Goal: Check status: Check status

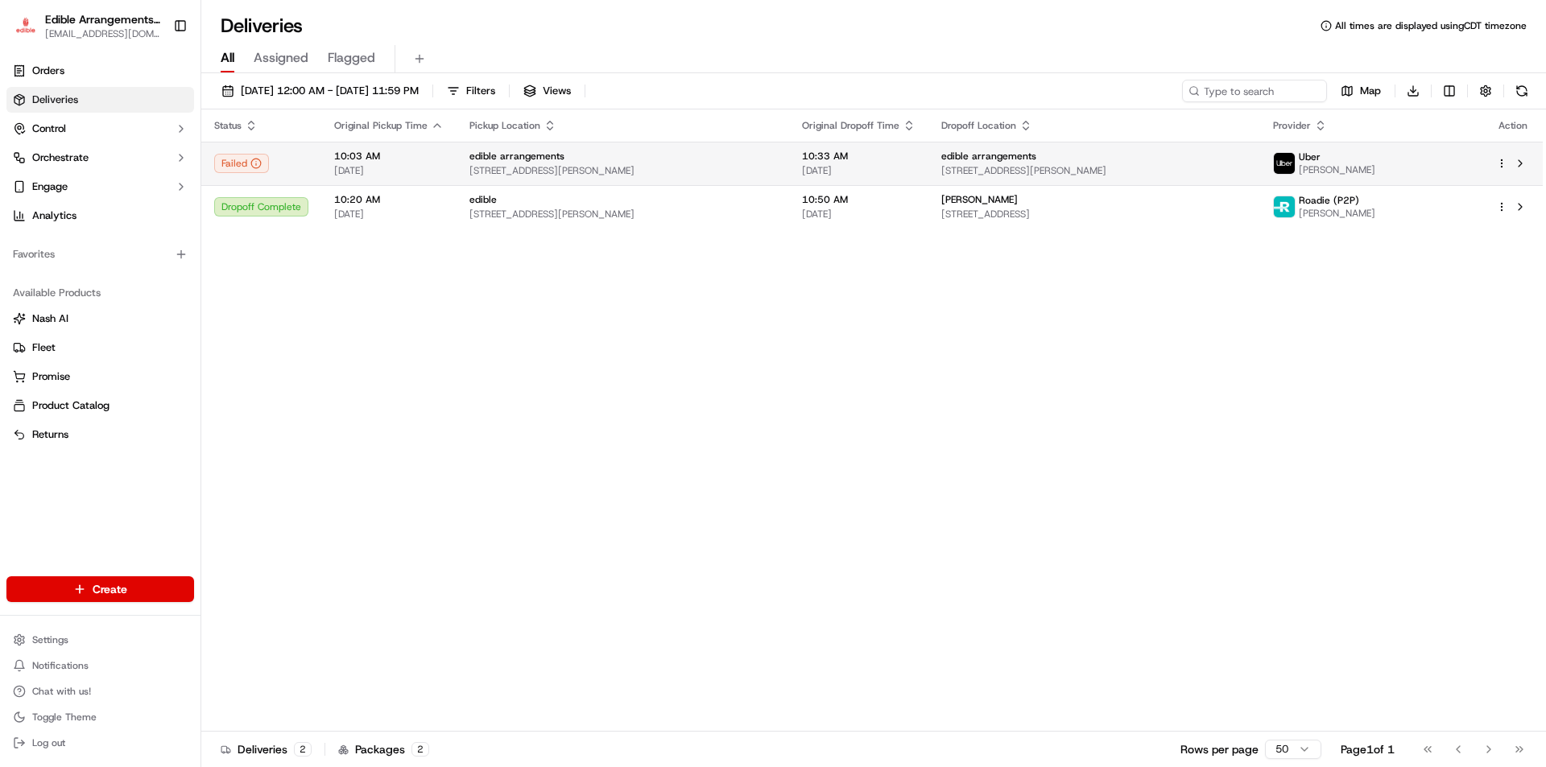
click at [1413, 160] on div "[PERSON_NAME]" at bounding box center [1371, 164] width 197 height 26
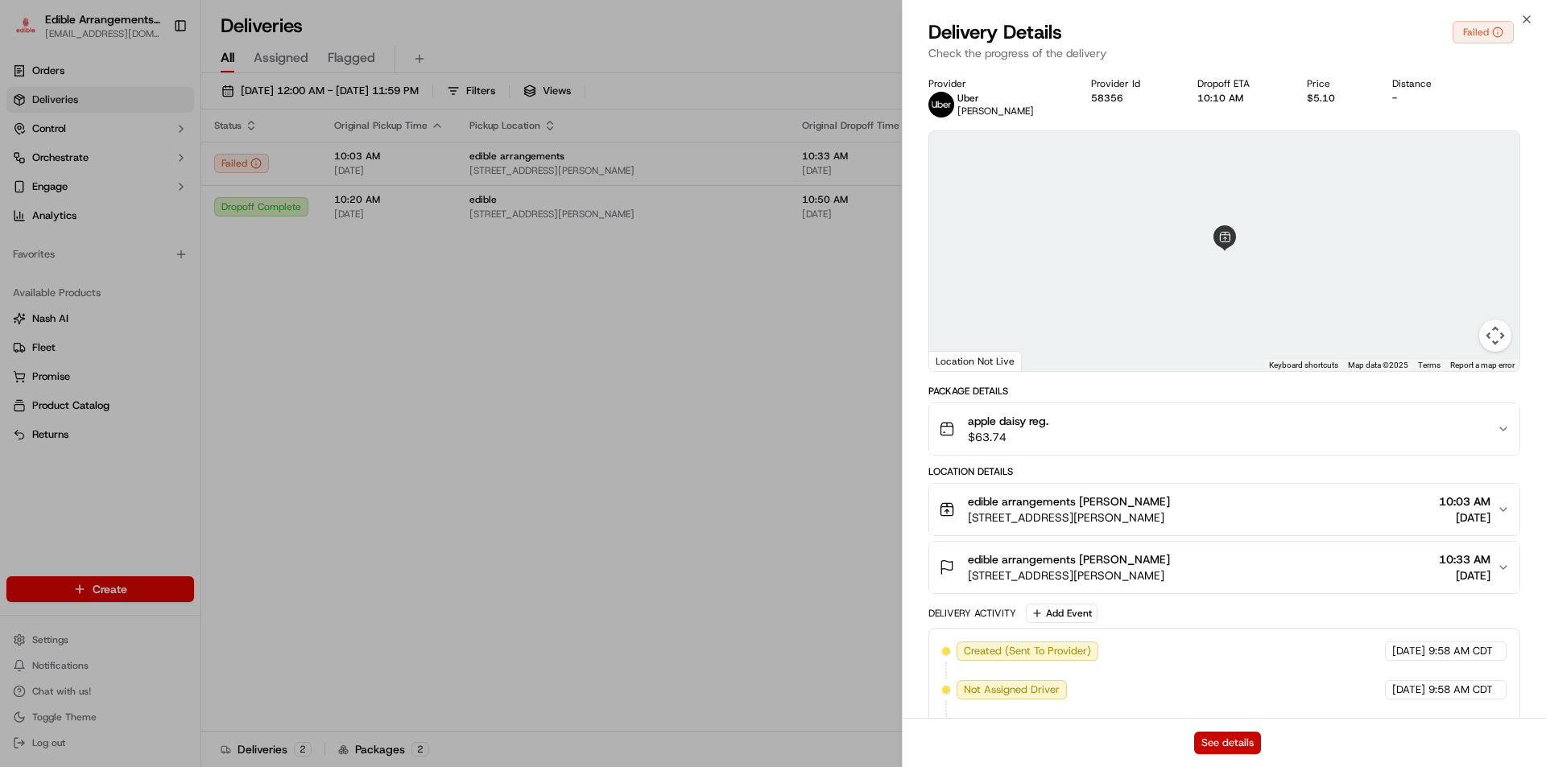
click at [1239, 742] on button "See details" at bounding box center [1227, 743] width 67 height 23
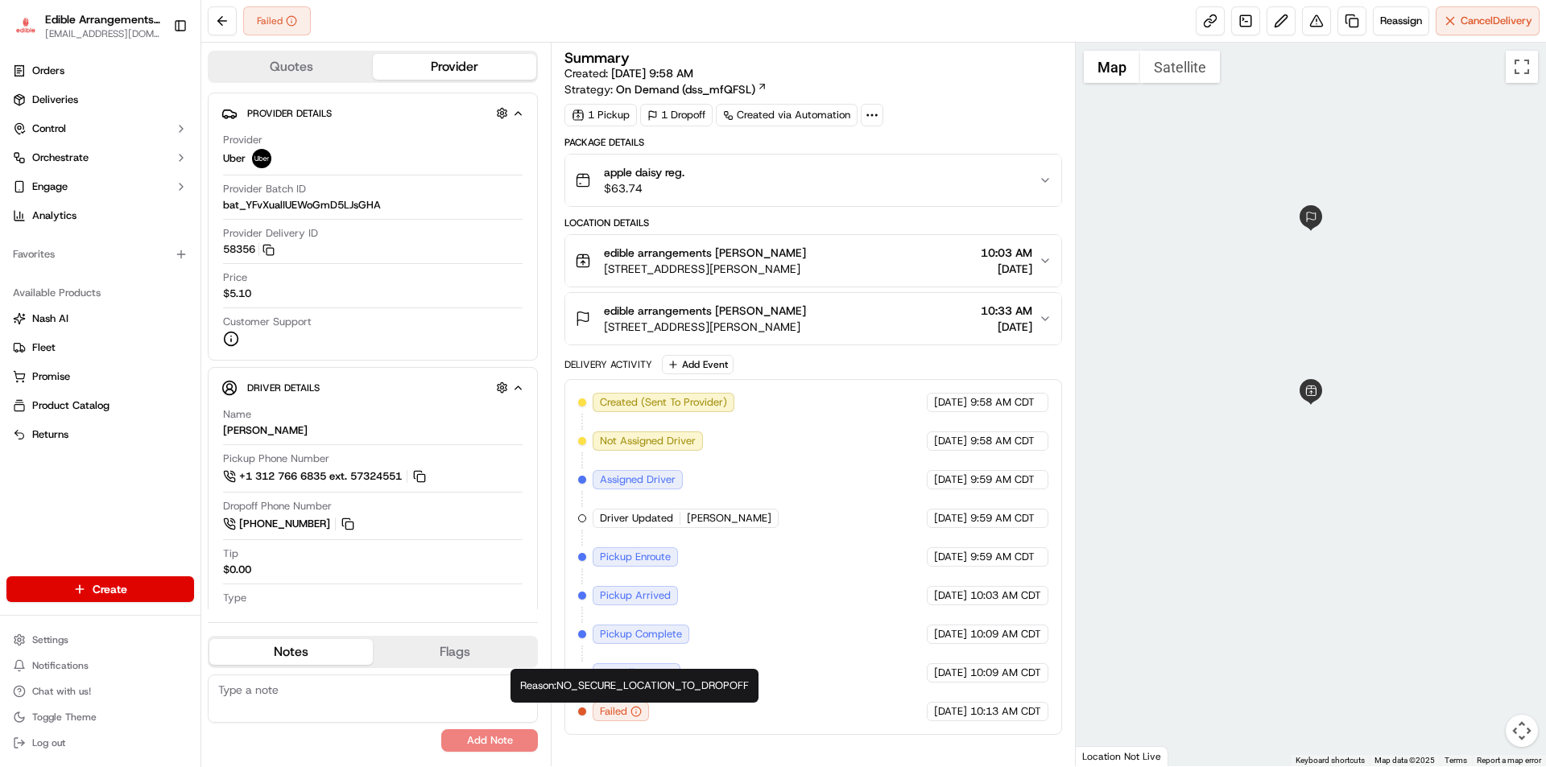
click at [635, 709] on icon "button" at bounding box center [636, 711] width 11 height 11
click at [635, 715] on icon "button" at bounding box center [636, 711] width 11 height 11
click at [633, 710] on icon "button" at bounding box center [636, 711] width 11 height 11
click at [636, 711] on icon "button" at bounding box center [636, 711] width 11 height 11
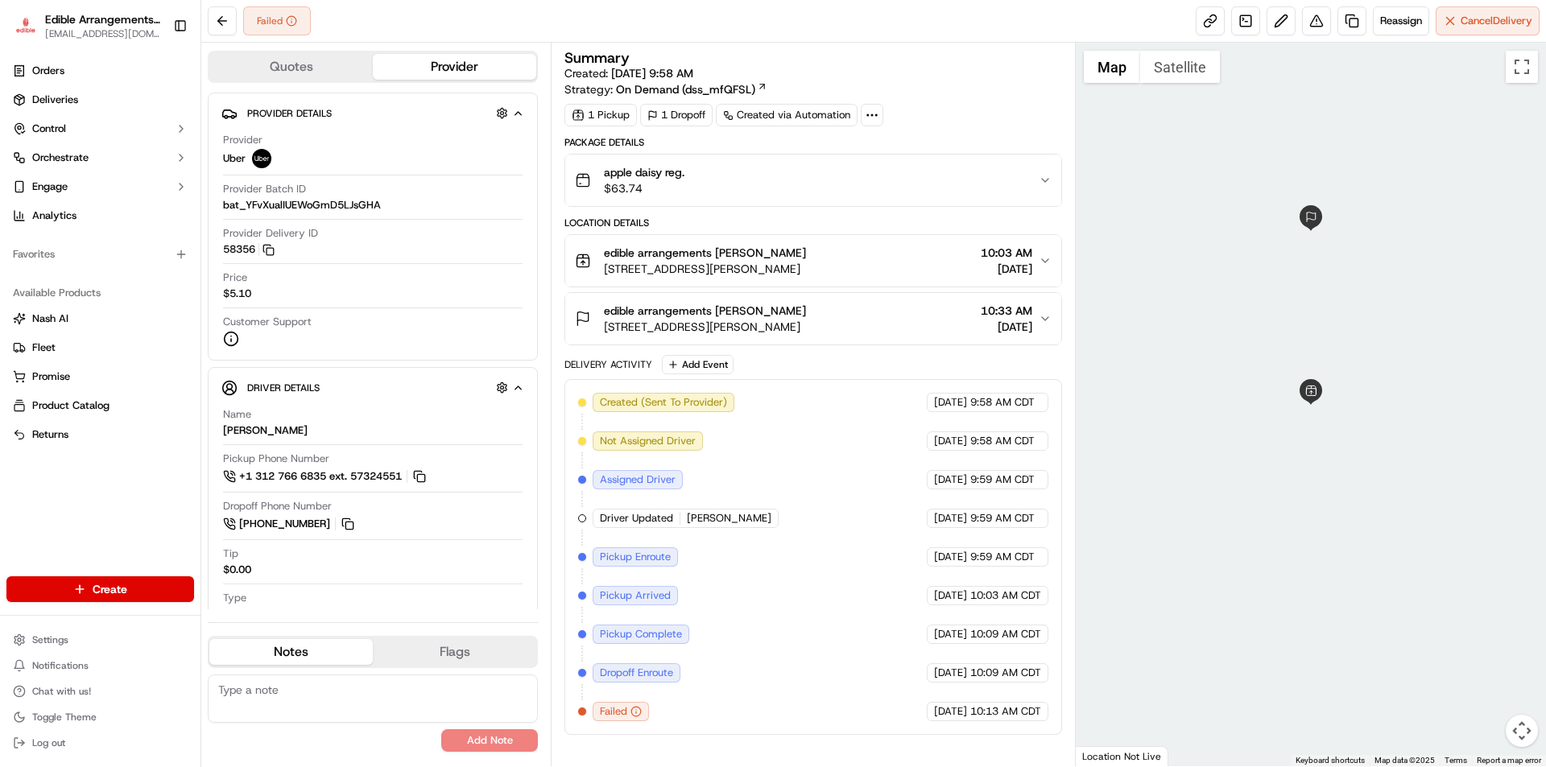
click at [294, 25] on circle at bounding box center [292, 21] width 10 height 10
click at [1003, 315] on span "10:33 AM" at bounding box center [1007, 311] width 52 height 16
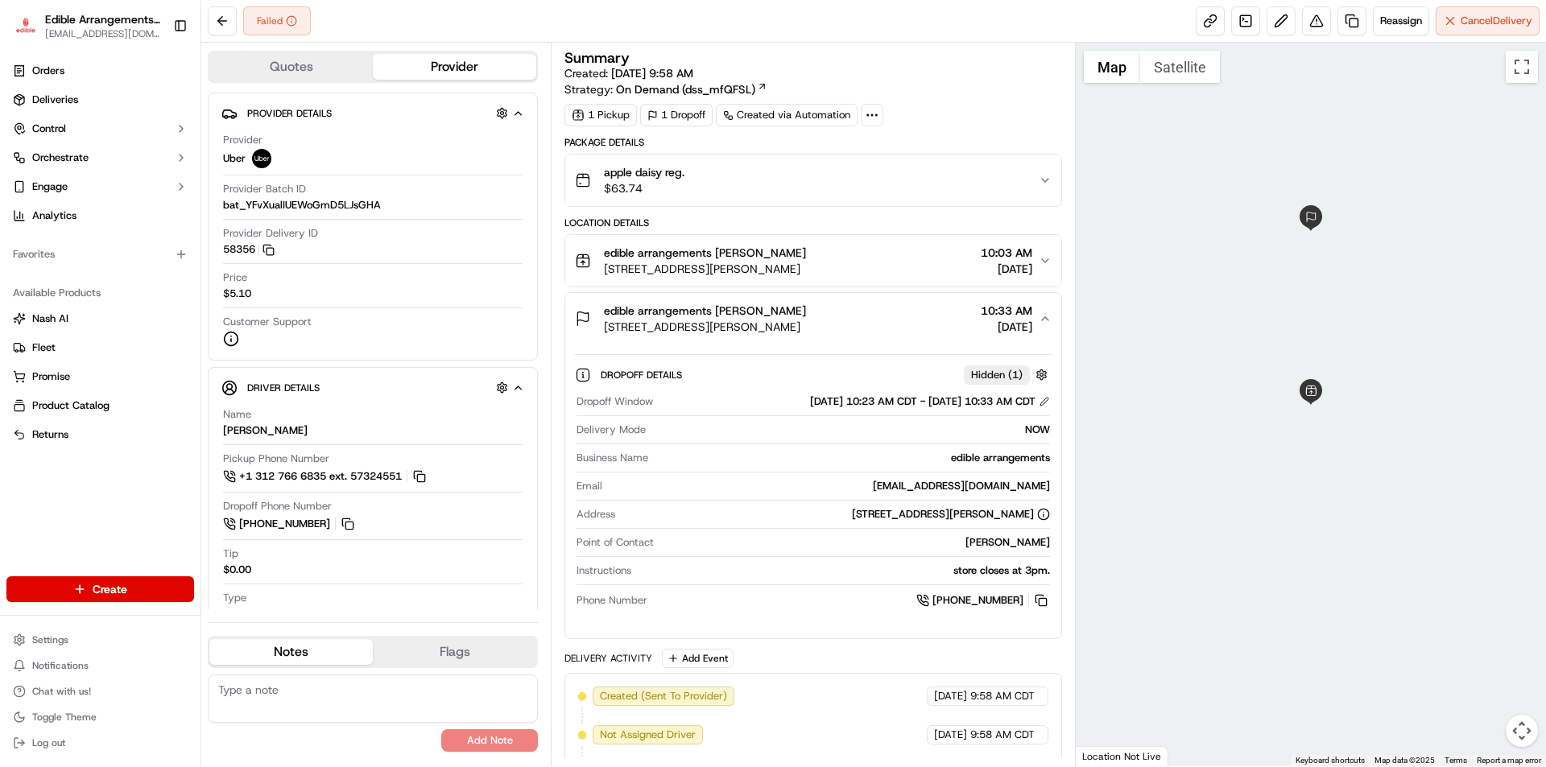
click at [1024, 269] on span "[DATE]" at bounding box center [1007, 269] width 52 height 16
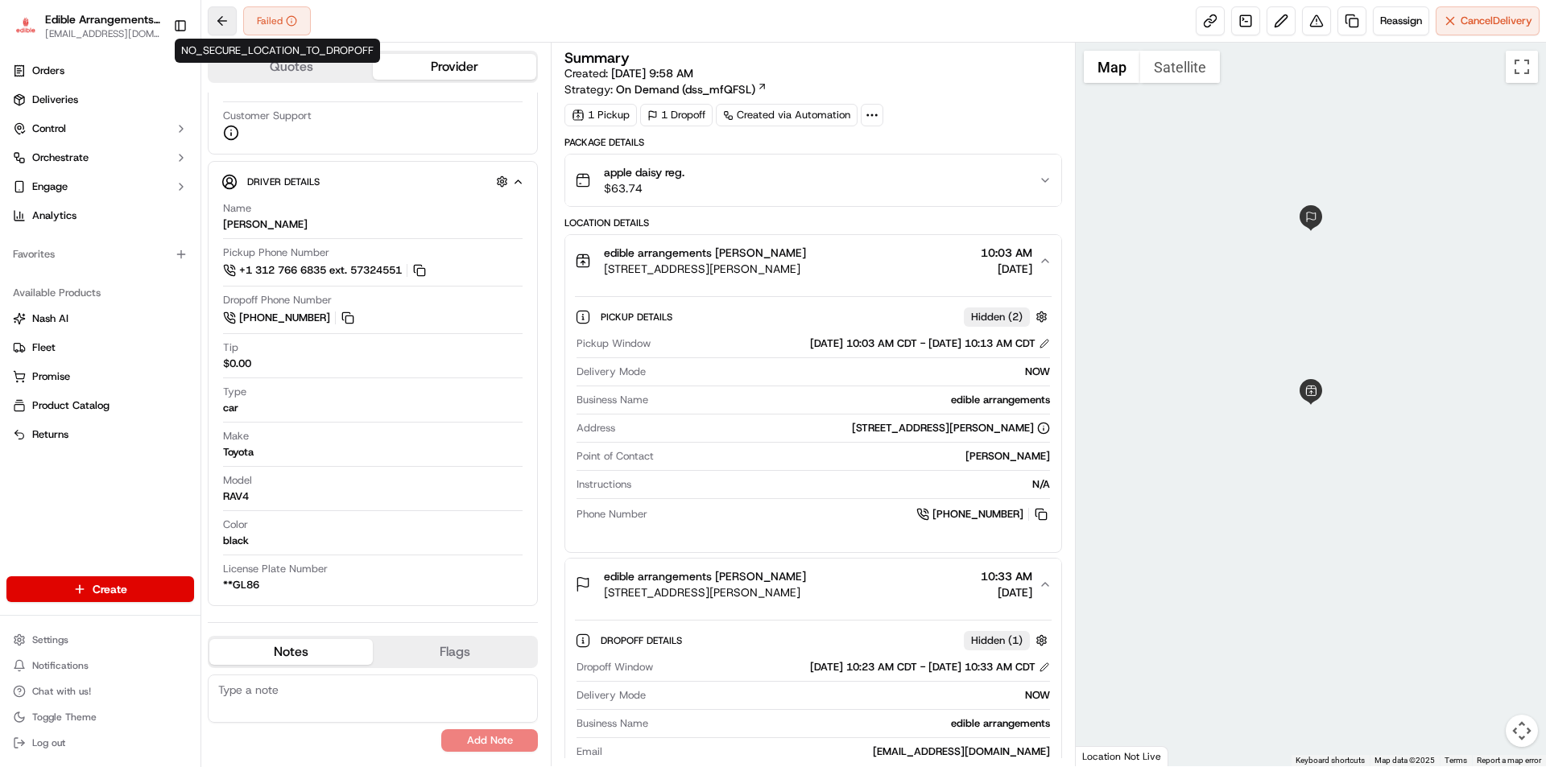
click at [225, 29] on button at bounding box center [222, 20] width 29 height 29
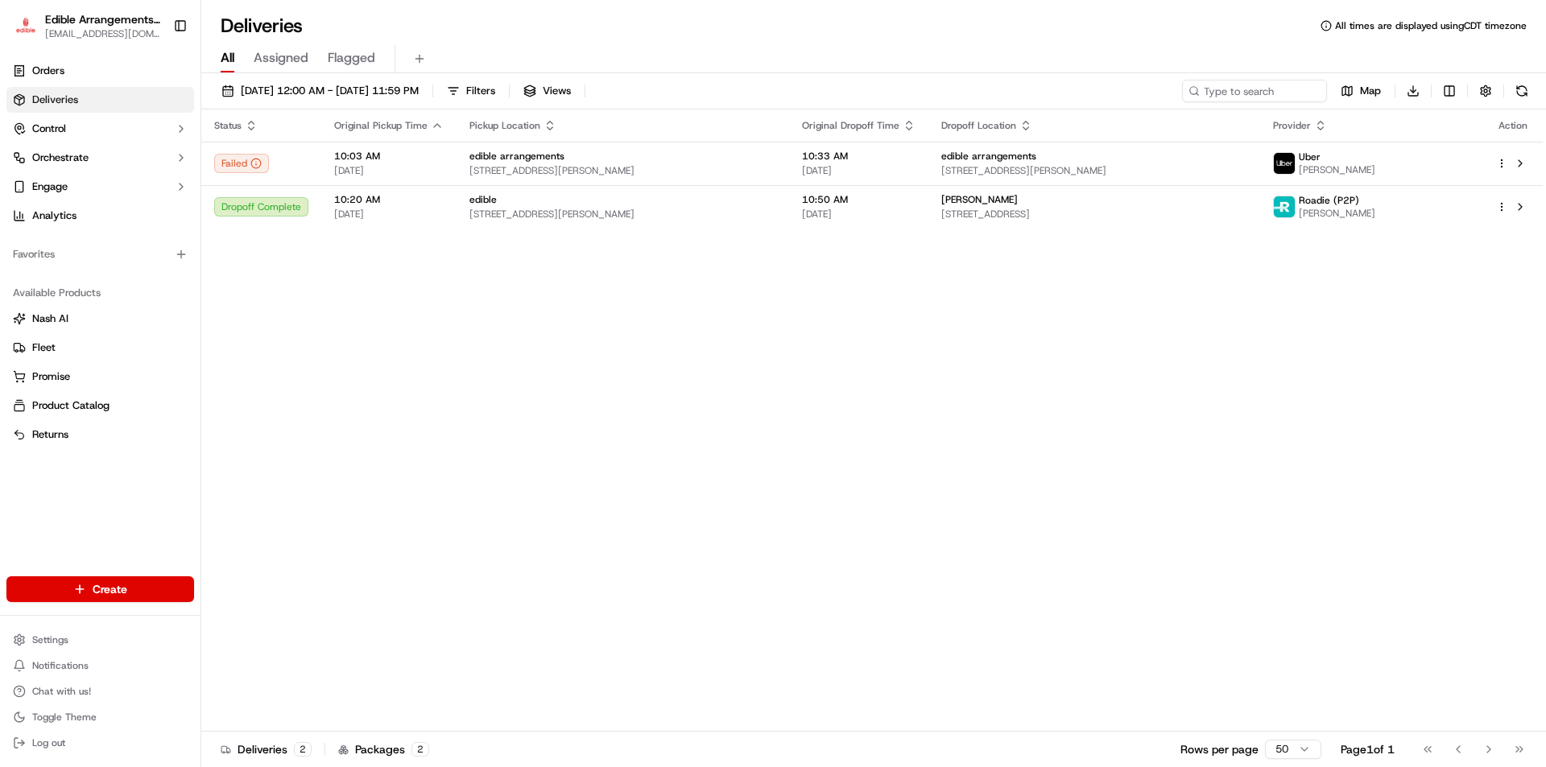
drag, startPoint x: 714, startPoint y: 2, endPoint x: 903, endPoint y: 507, distance: 540.0
click at [903, 507] on div "Status Original Pickup Time Pickup Location Original Dropoff Time Dropoff Locat…" at bounding box center [872, 421] width 1342 height 623
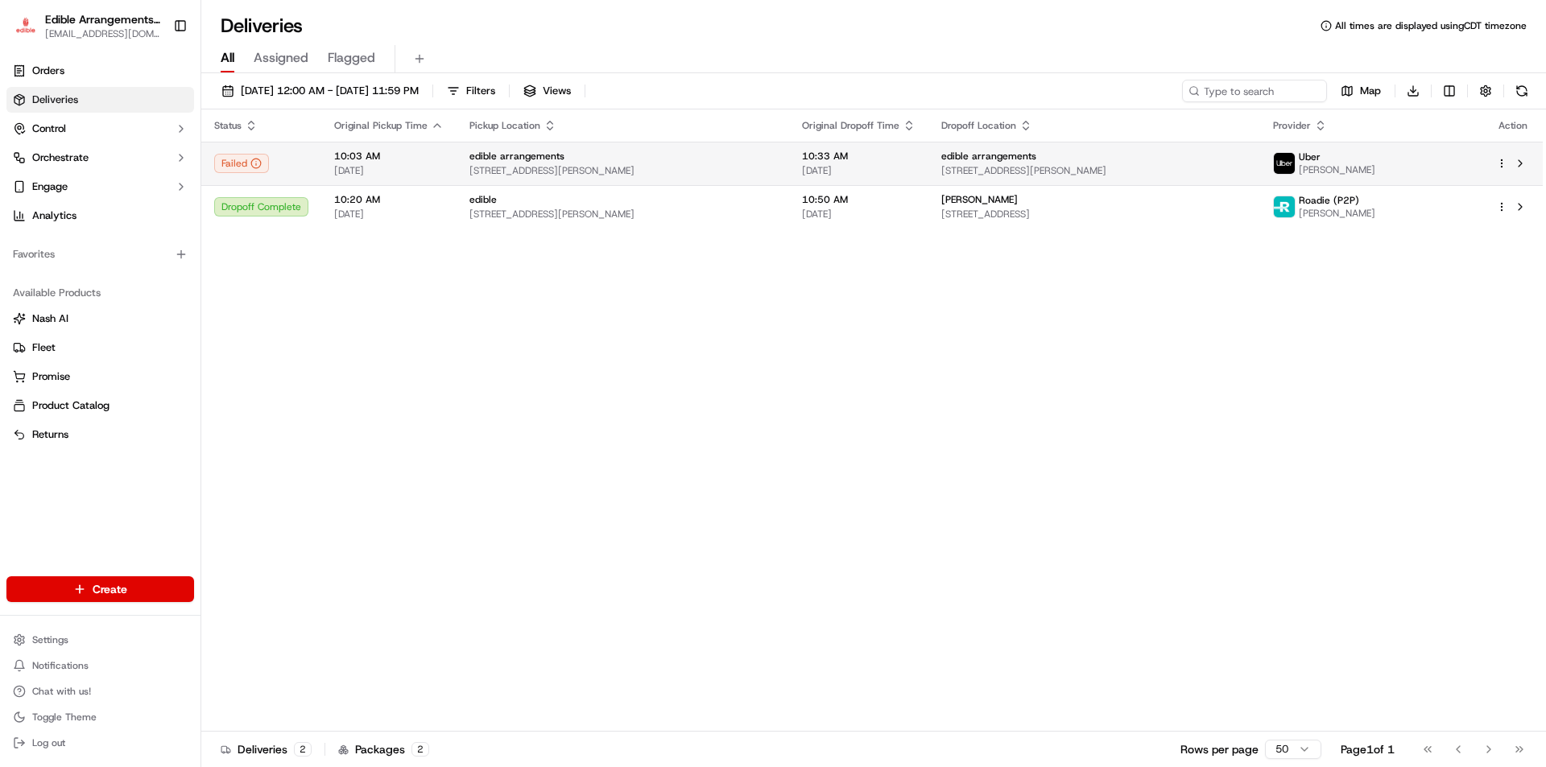
click at [603, 159] on div "edible arrangements" at bounding box center [623, 156] width 307 height 13
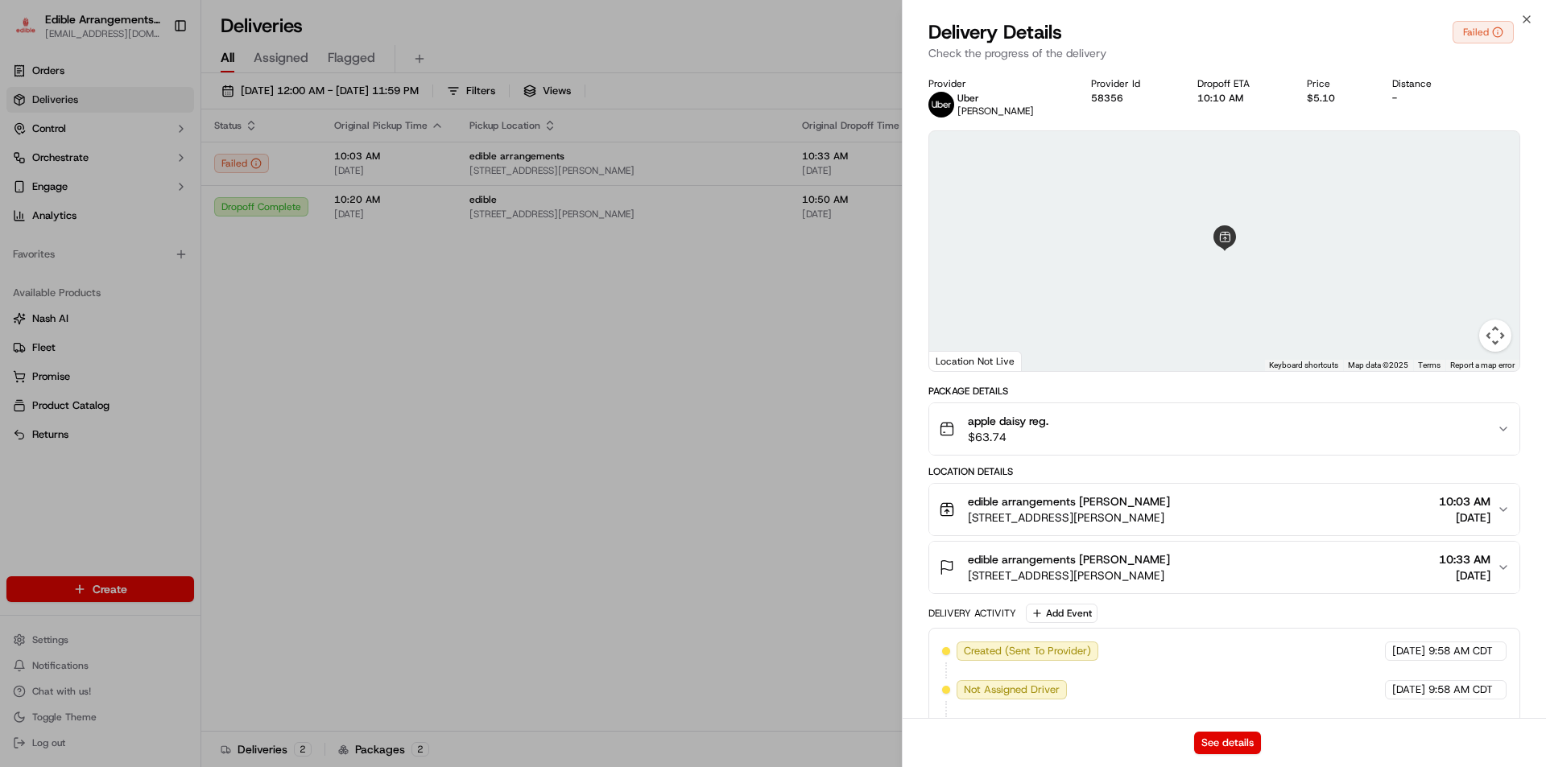
click at [1207, 91] on div "Dropoff ETA 10:10 AM" at bounding box center [1240, 90] width 84 height 27
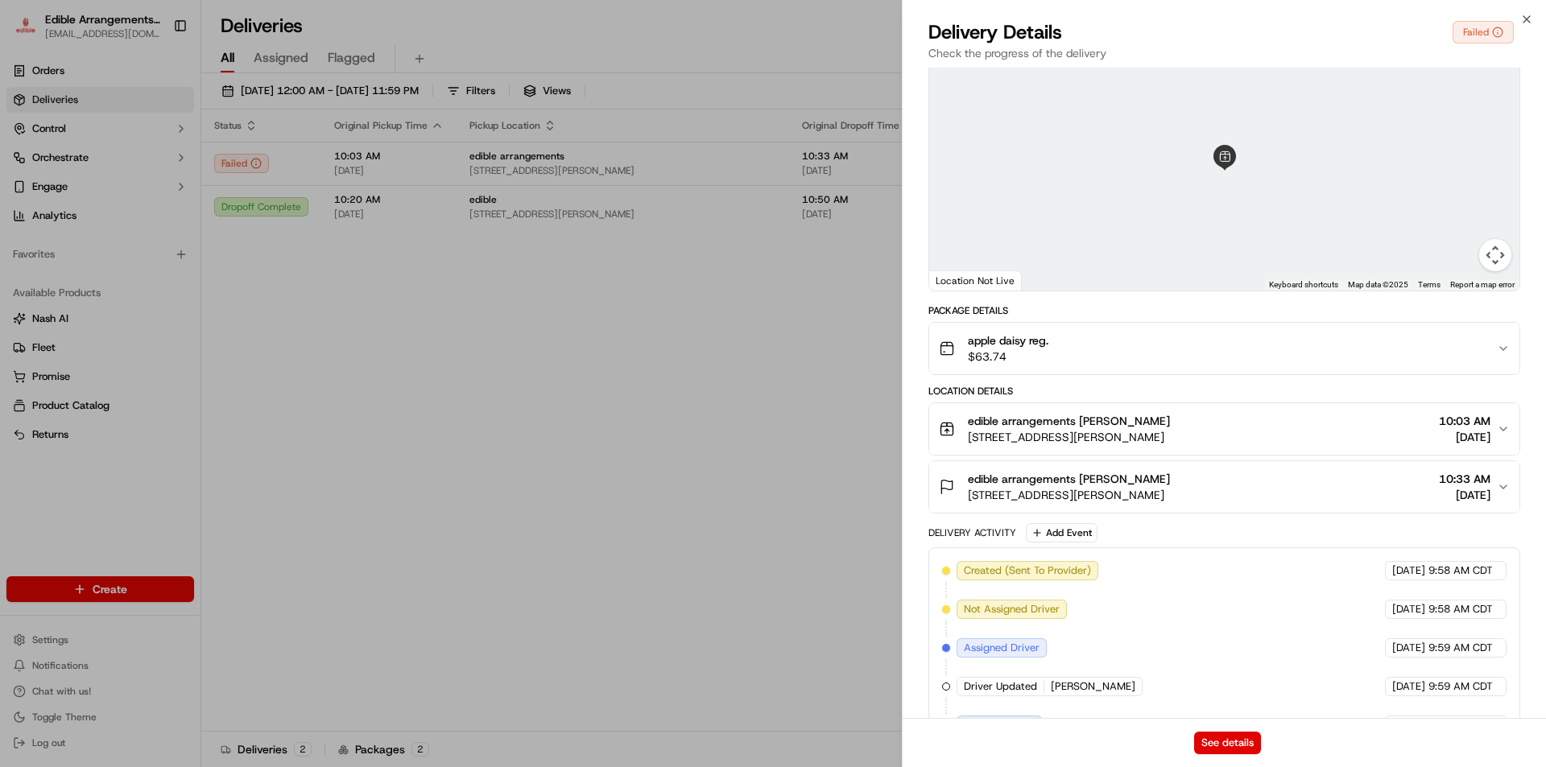
click at [1499, 484] on icon "button" at bounding box center [1503, 487] width 13 height 13
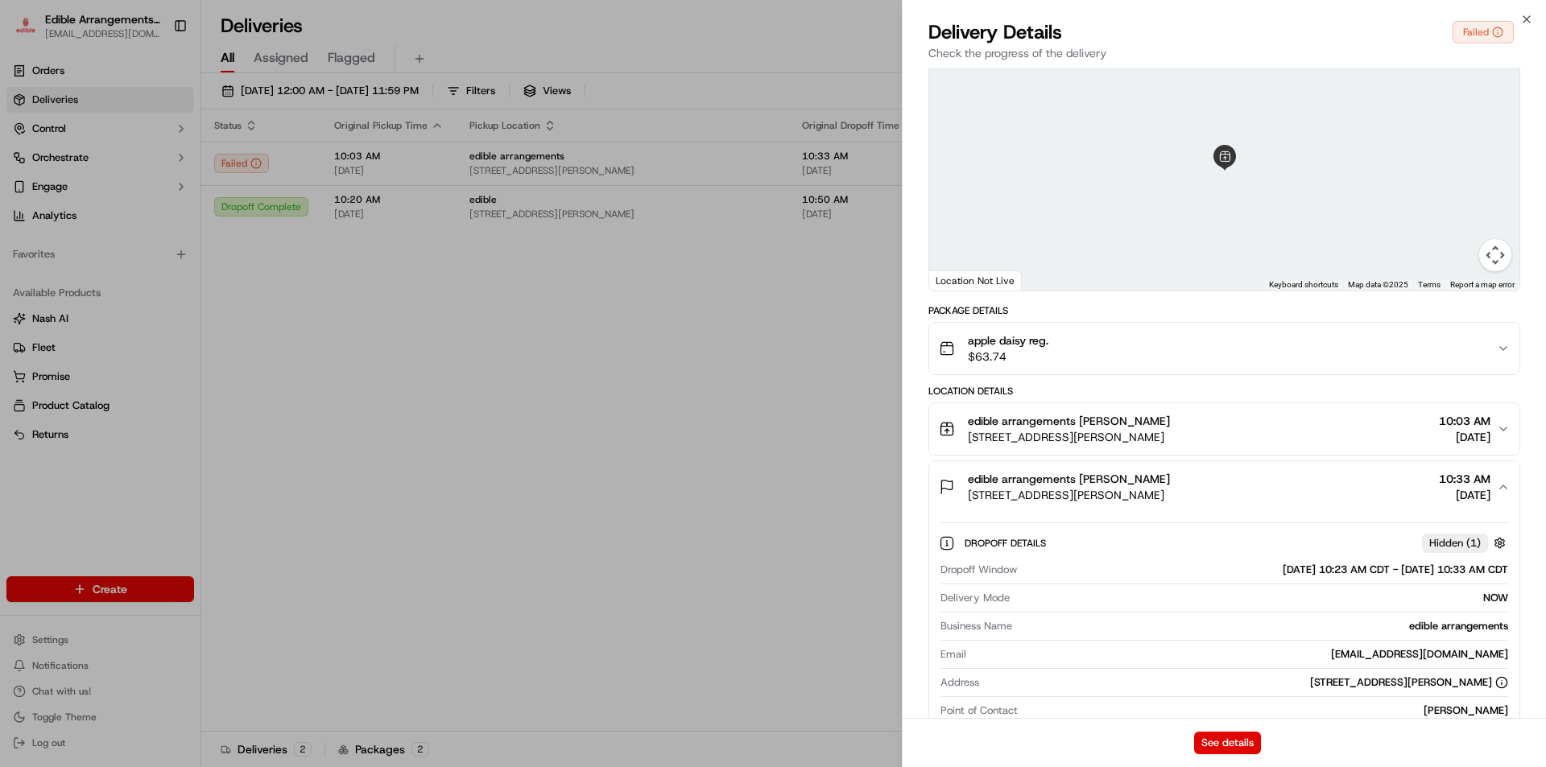
click at [1500, 482] on icon "button" at bounding box center [1503, 487] width 13 height 13
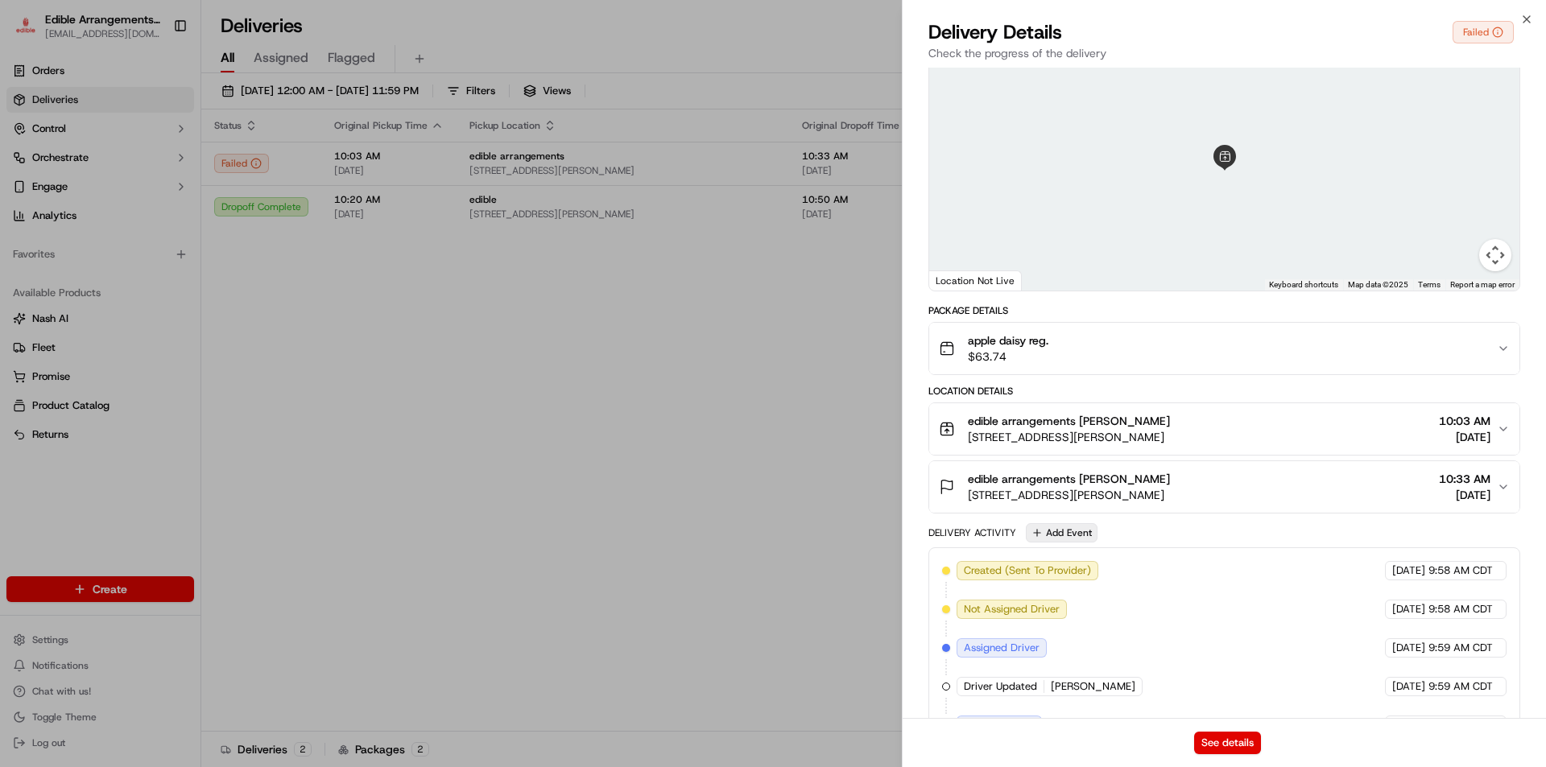
click at [1073, 537] on button "Add Event" at bounding box center [1062, 532] width 72 height 19
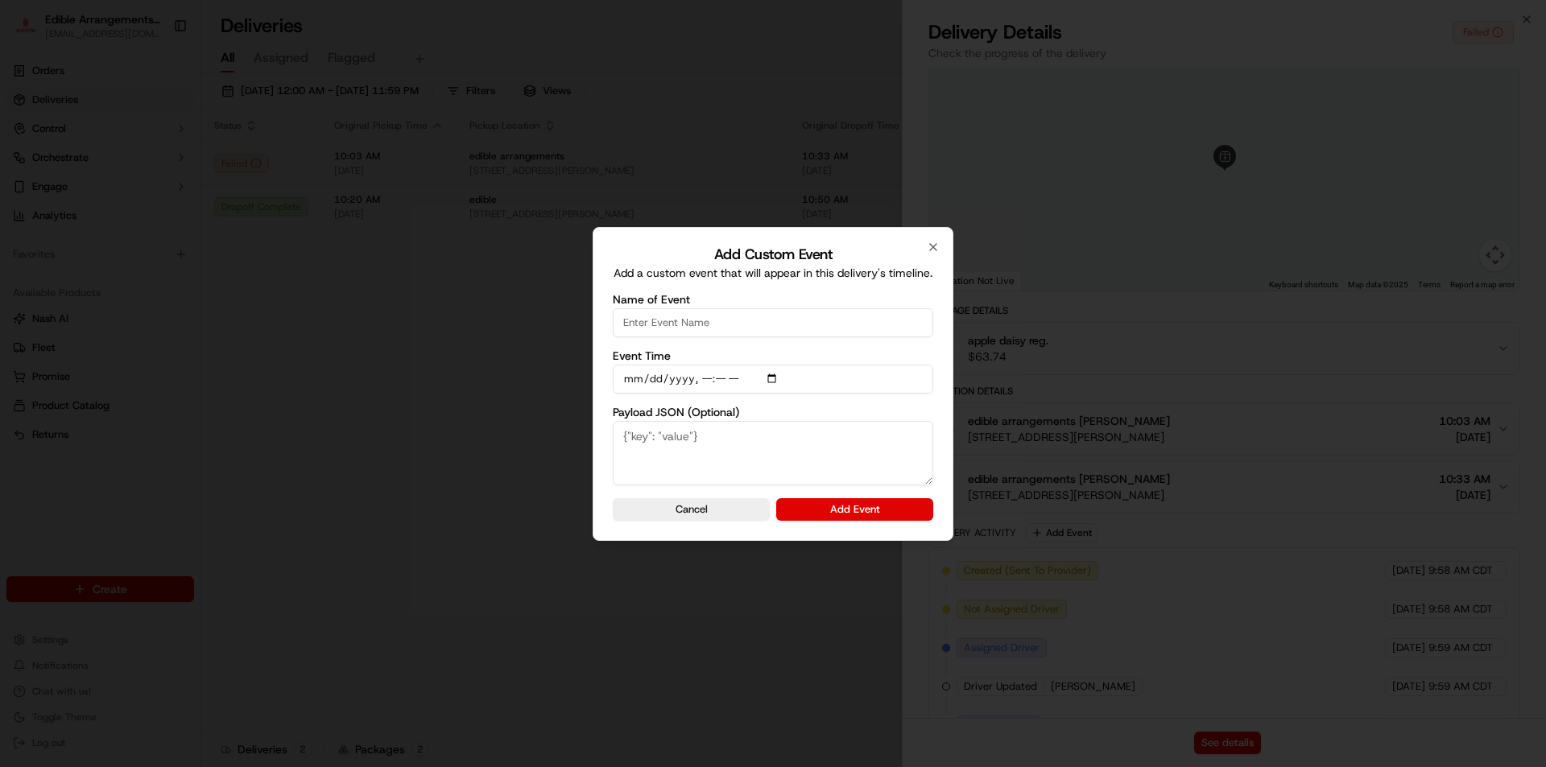
drag, startPoint x: 813, startPoint y: 656, endPoint x: 825, endPoint y: 601, distance: 56.1
click at [811, 654] on div at bounding box center [773, 383] width 1546 height 767
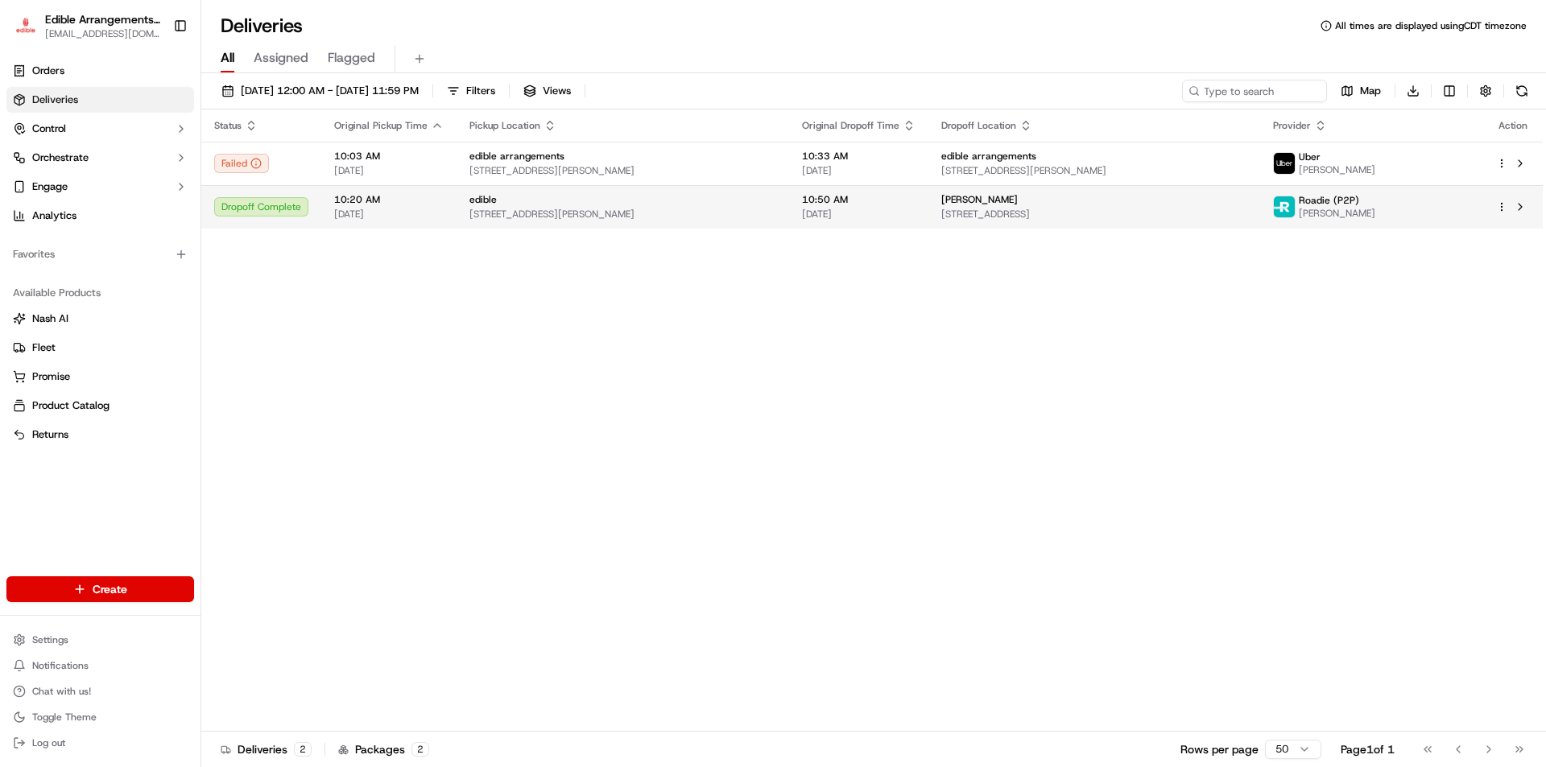
click at [1056, 207] on div "Sherri Leddon 45 N 6th St, Defuniak Springs, FL 32433, USA" at bounding box center [1094, 206] width 307 height 27
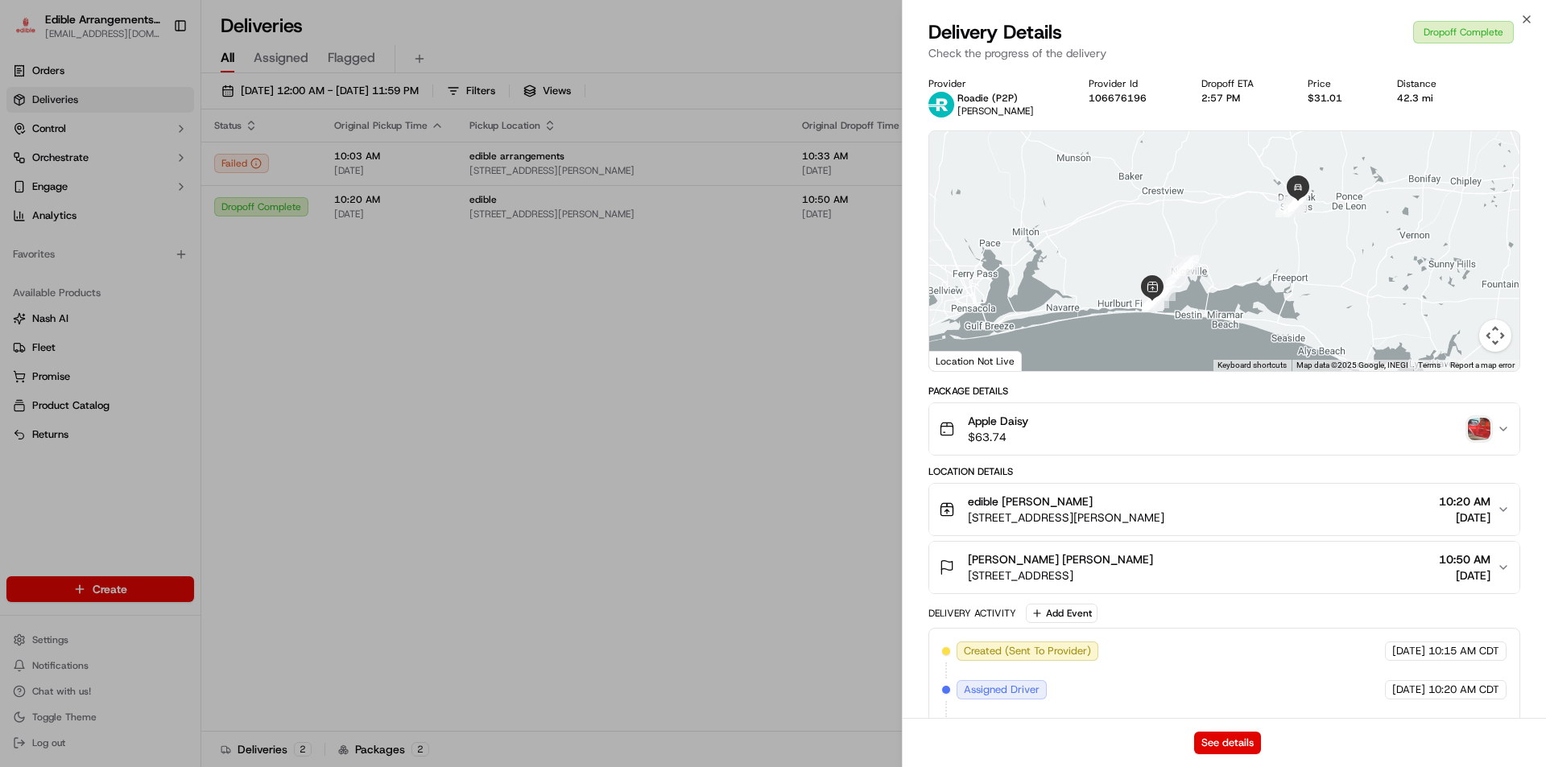
click at [1237, 730] on div "See details" at bounding box center [1224, 742] width 643 height 49
click at [1244, 741] on button "See details" at bounding box center [1227, 743] width 67 height 23
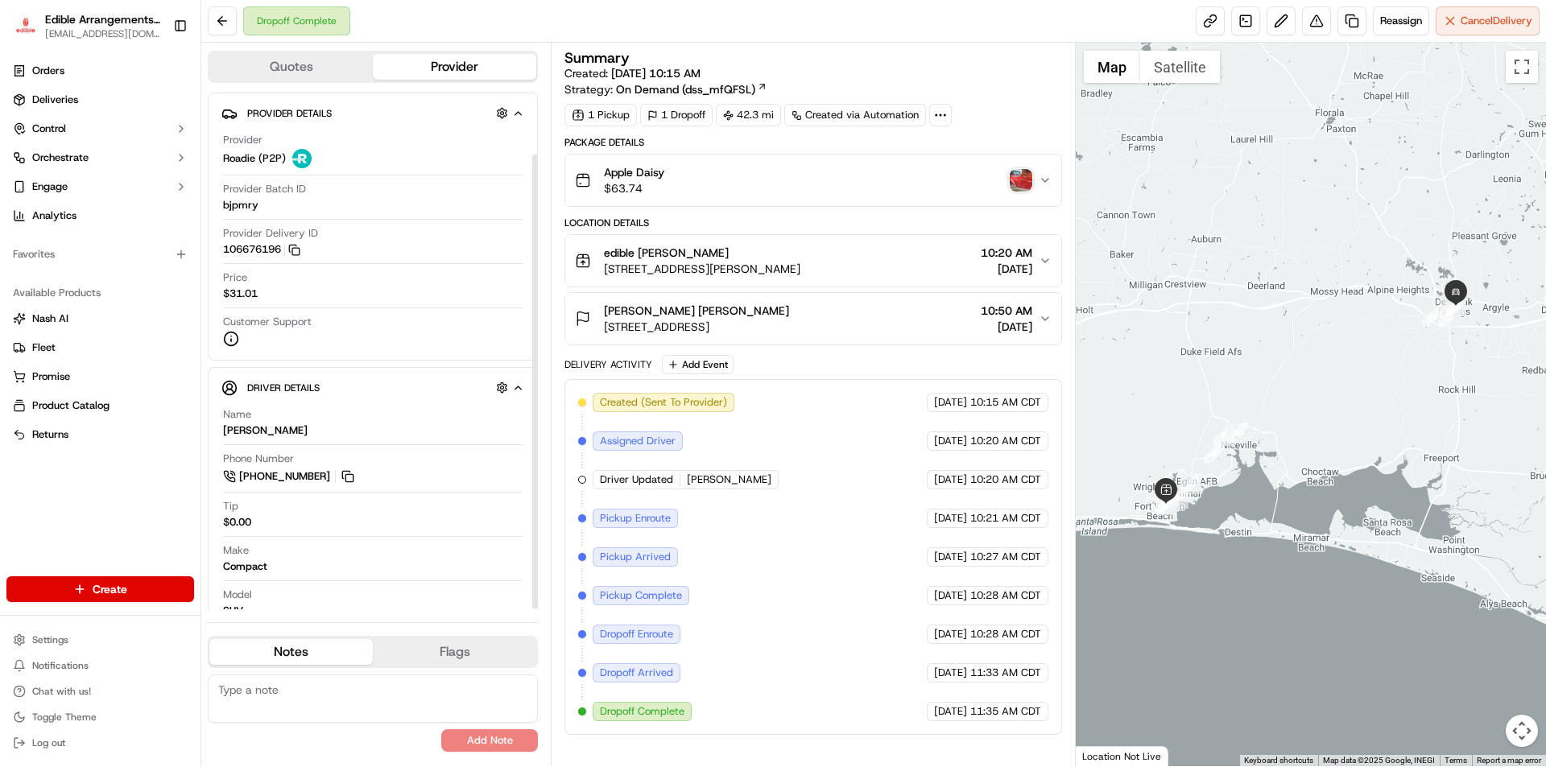
scroll to position [70, 0]
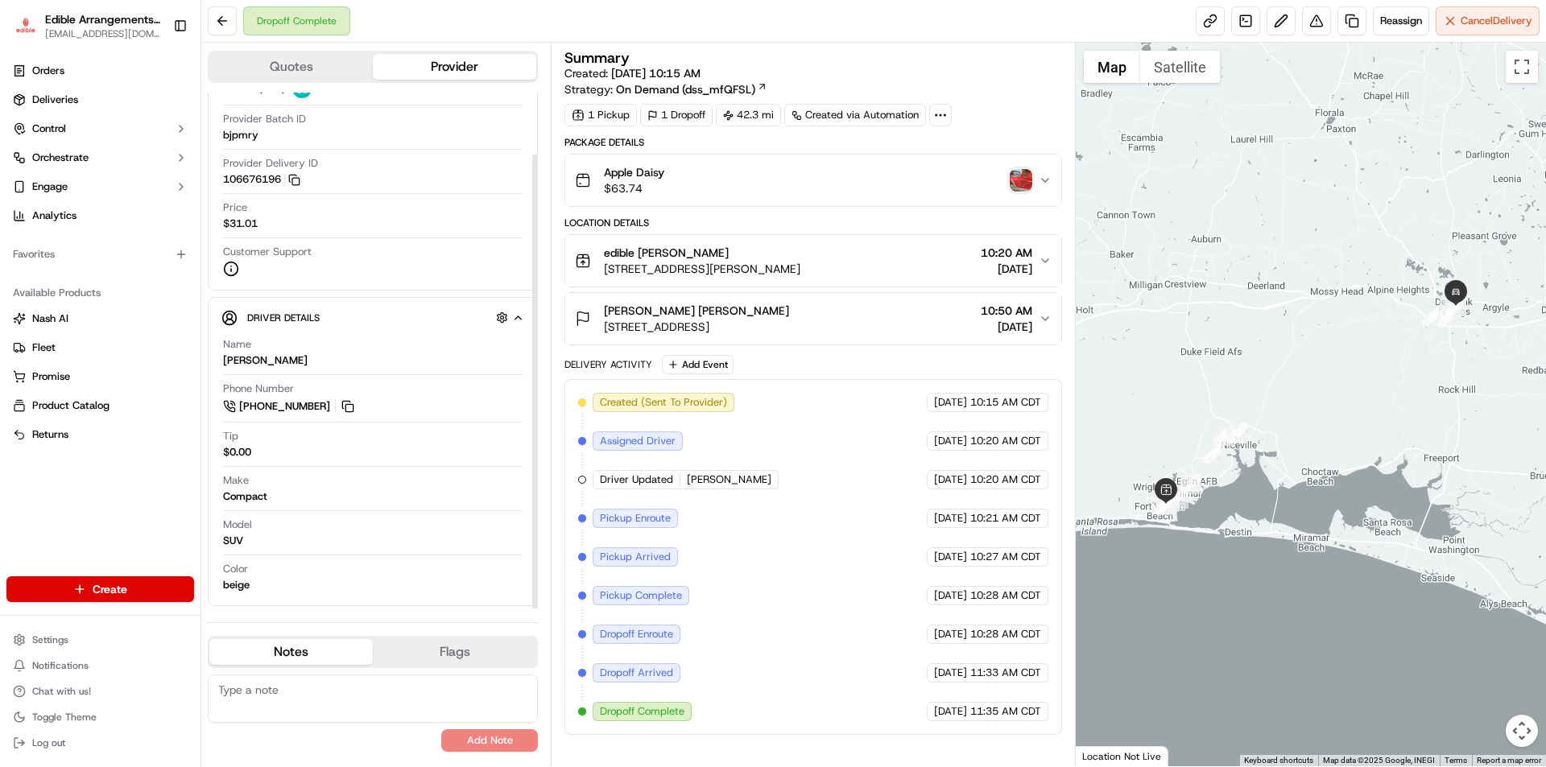
click at [298, 27] on div "Dropoff Complete" at bounding box center [296, 20] width 107 height 29
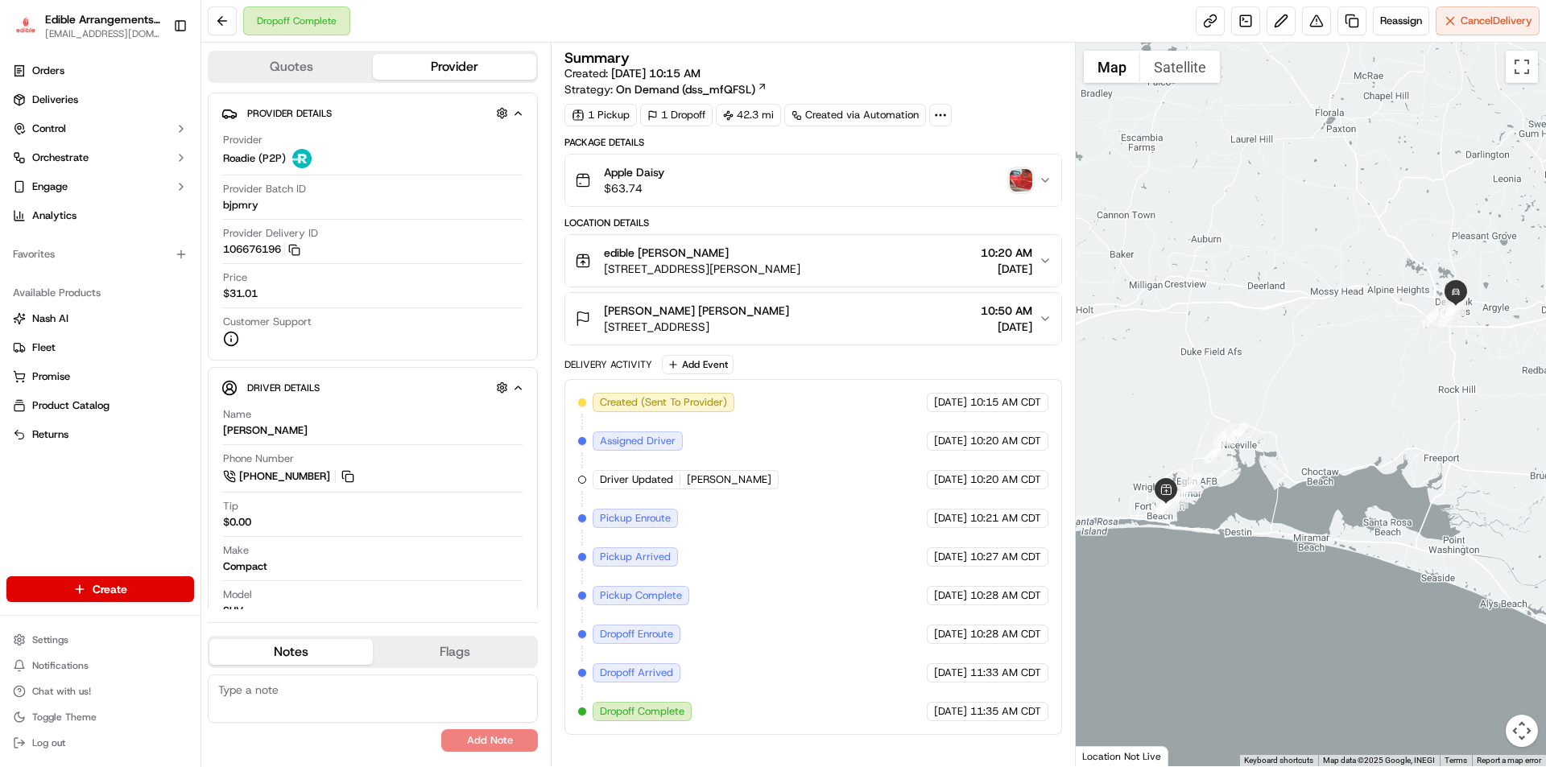
click at [461, 76] on button "Provider" at bounding box center [454, 67] width 163 height 26
click at [323, 66] on button "Quotes" at bounding box center [290, 67] width 163 height 26
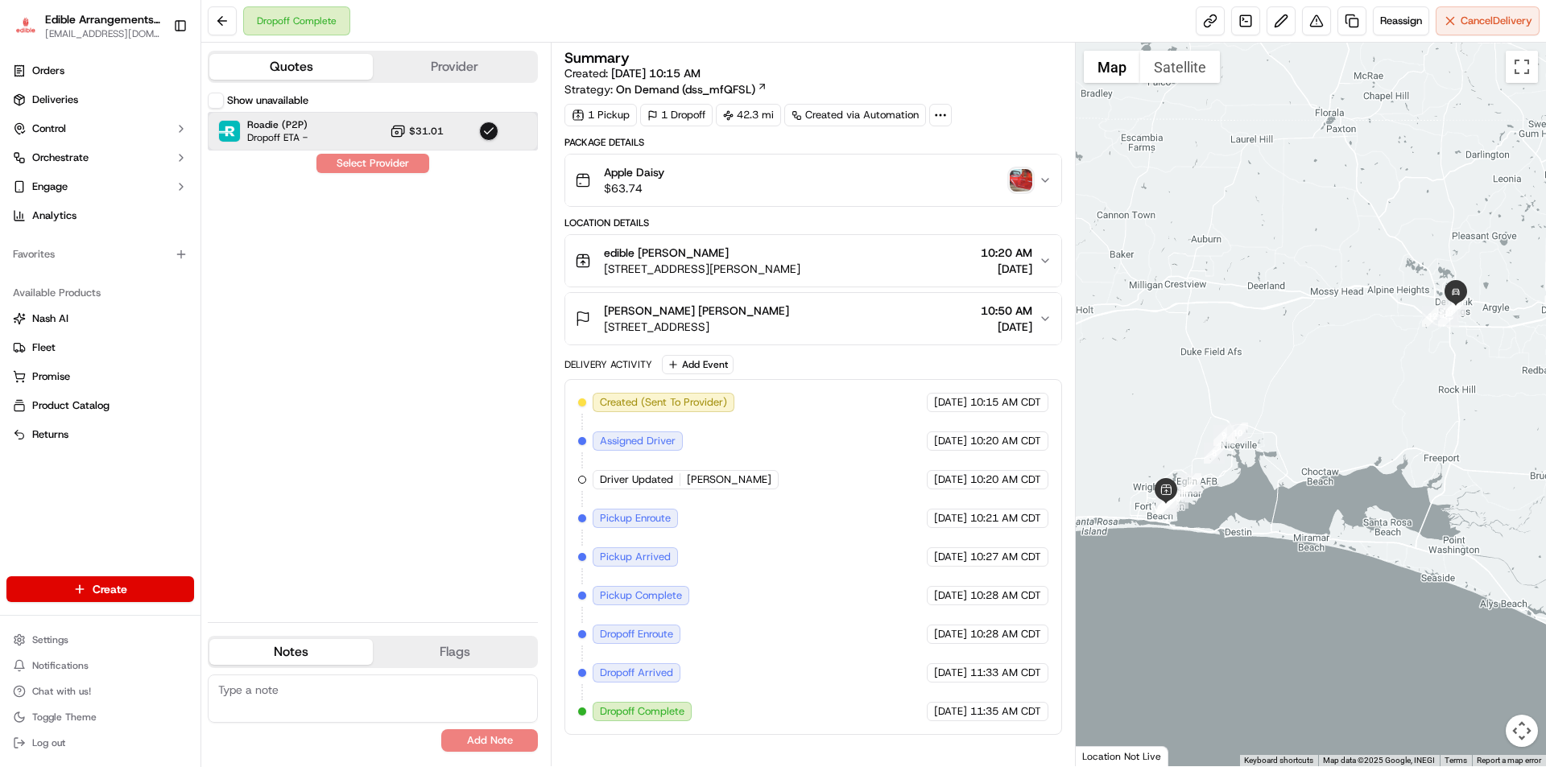
click at [348, 133] on div "Roadie (P2P) Dropoff ETA - $31.01" at bounding box center [373, 131] width 330 height 39
click at [451, 68] on button "Provider" at bounding box center [454, 67] width 163 height 26
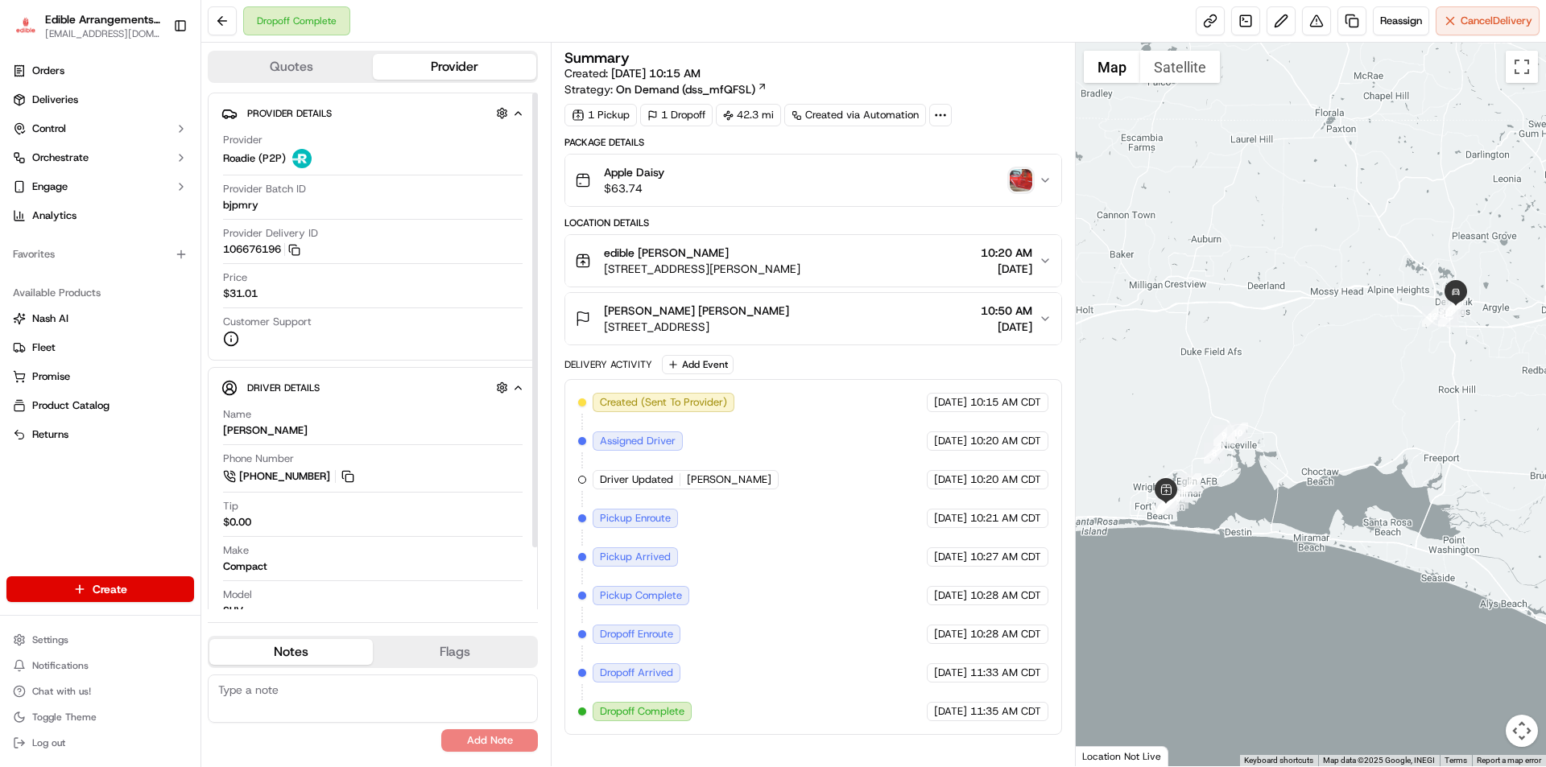
scroll to position [70, 0]
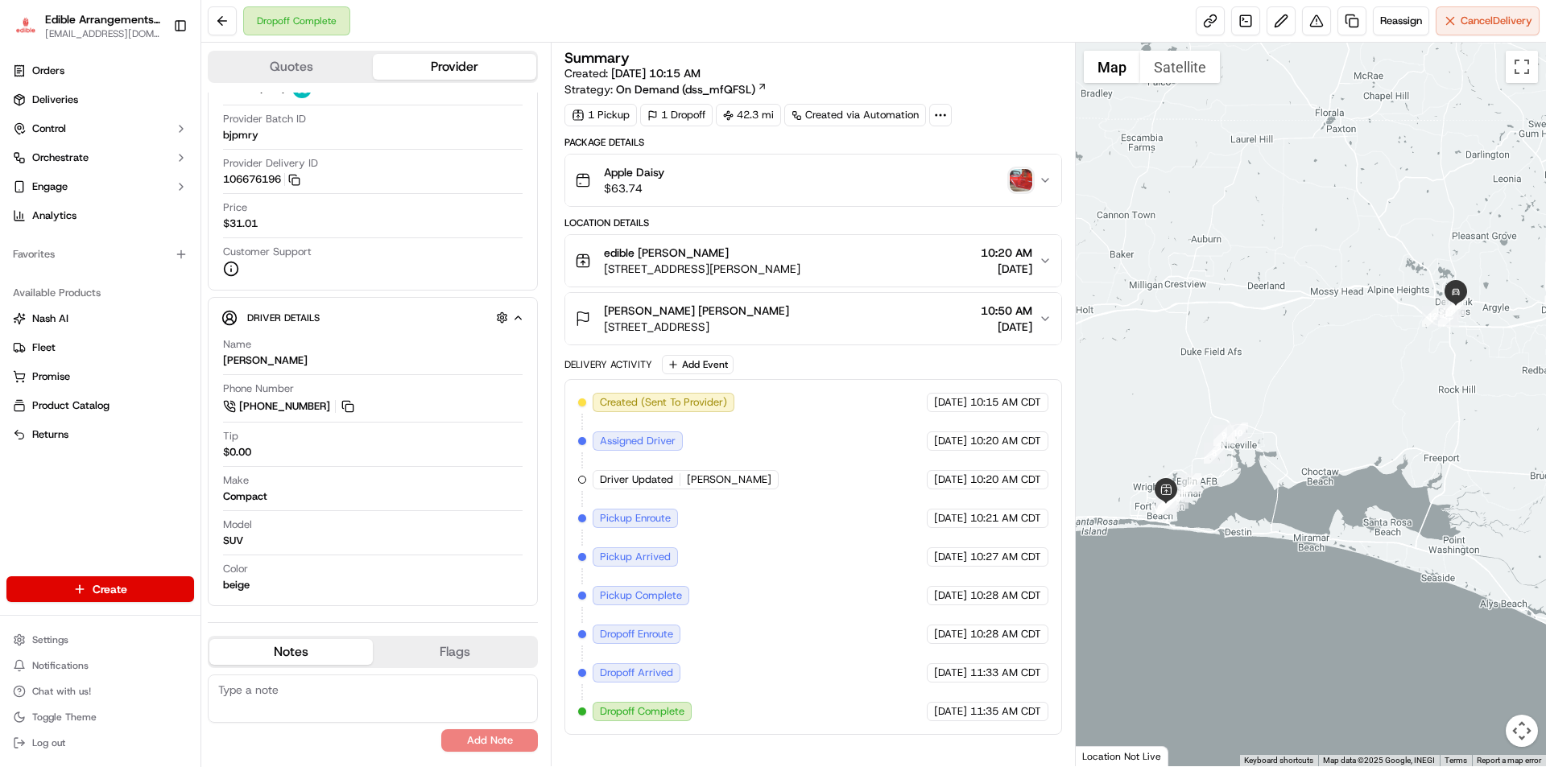
click at [1035, 188] on div "Apple Daisy $63.74" at bounding box center [806, 180] width 463 height 32
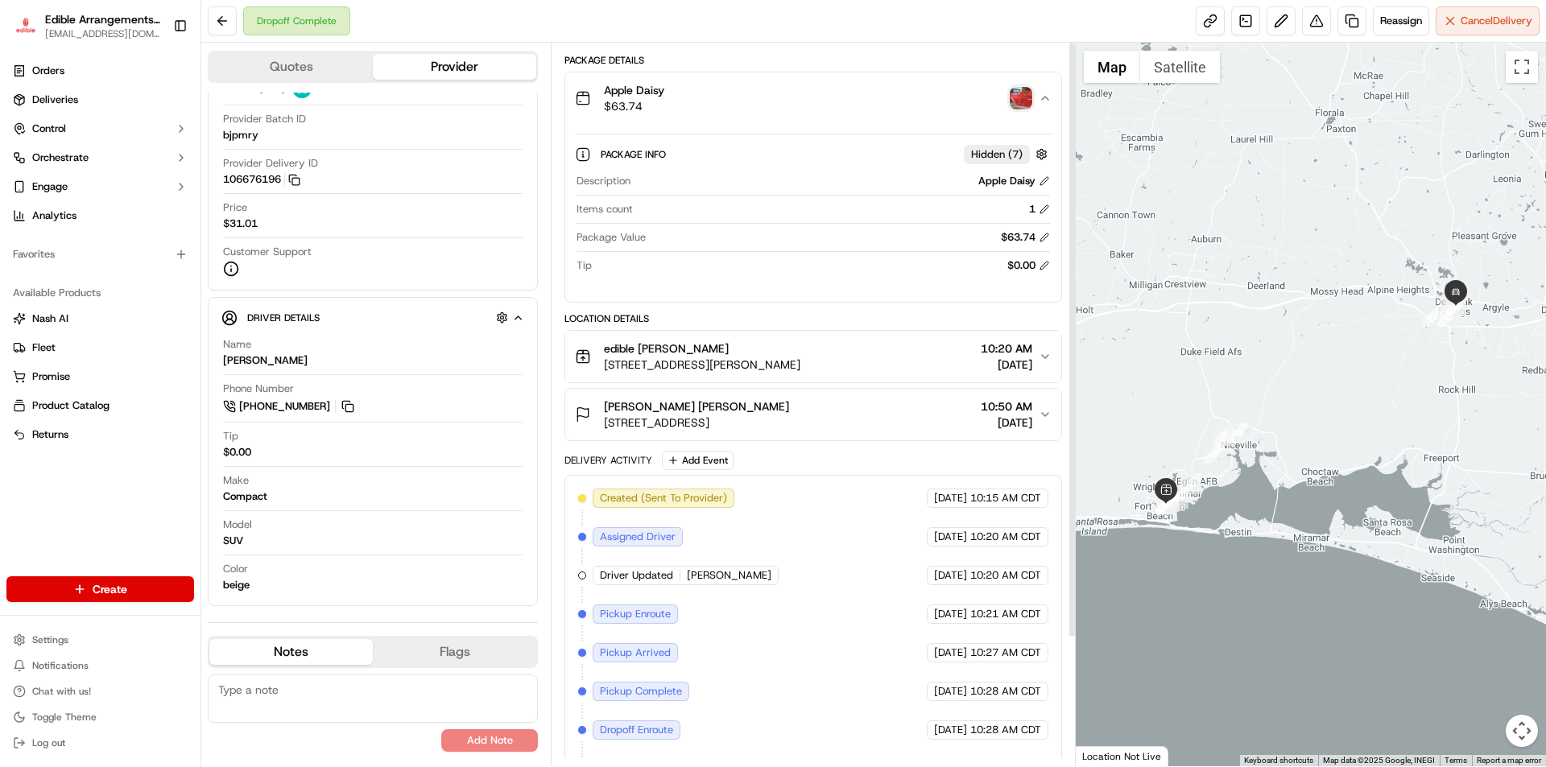
scroll to position [0, 0]
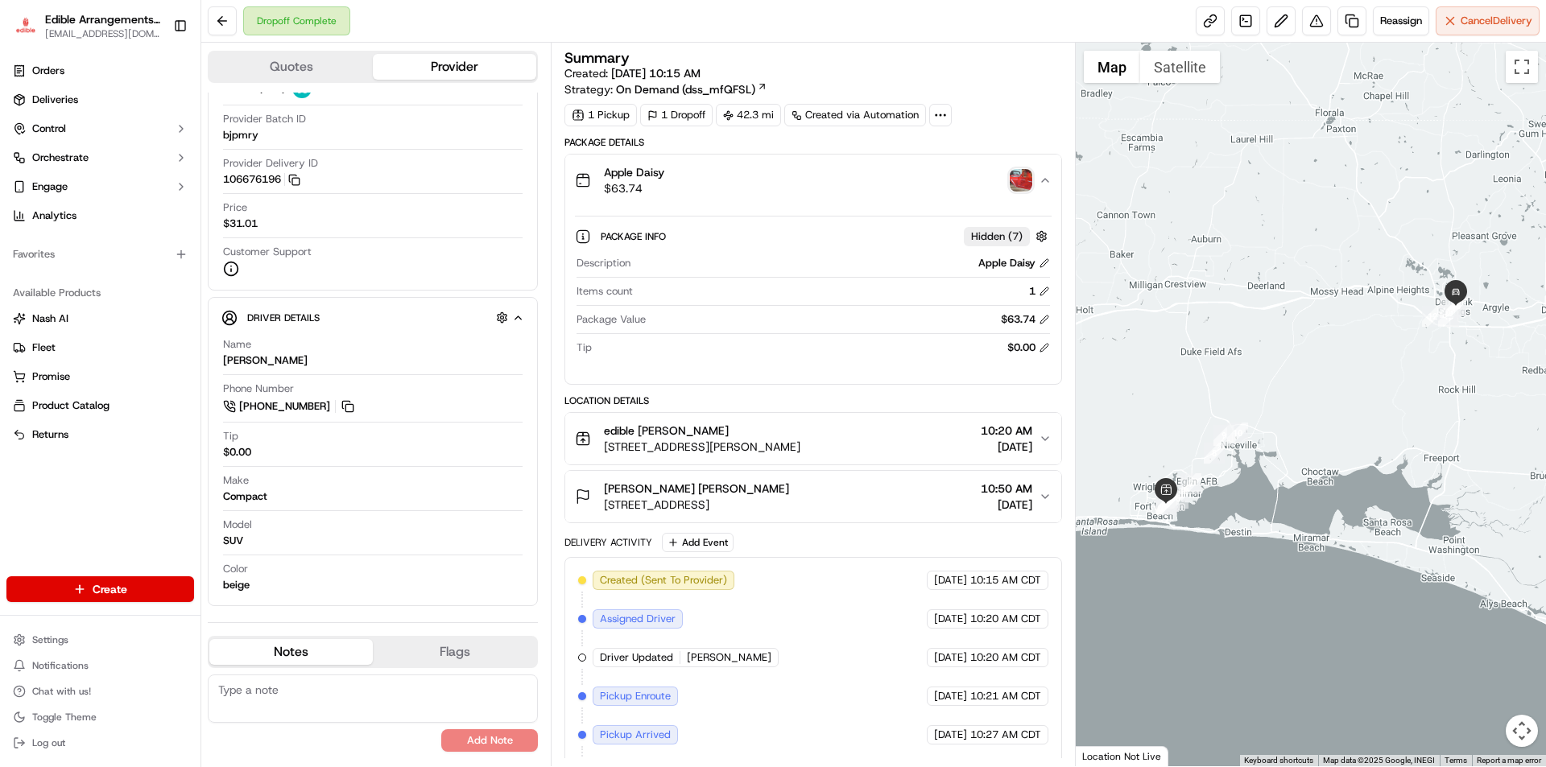
click at [1028, 182] on img "button" at bounding box center [1021, 180] width 23 height 23
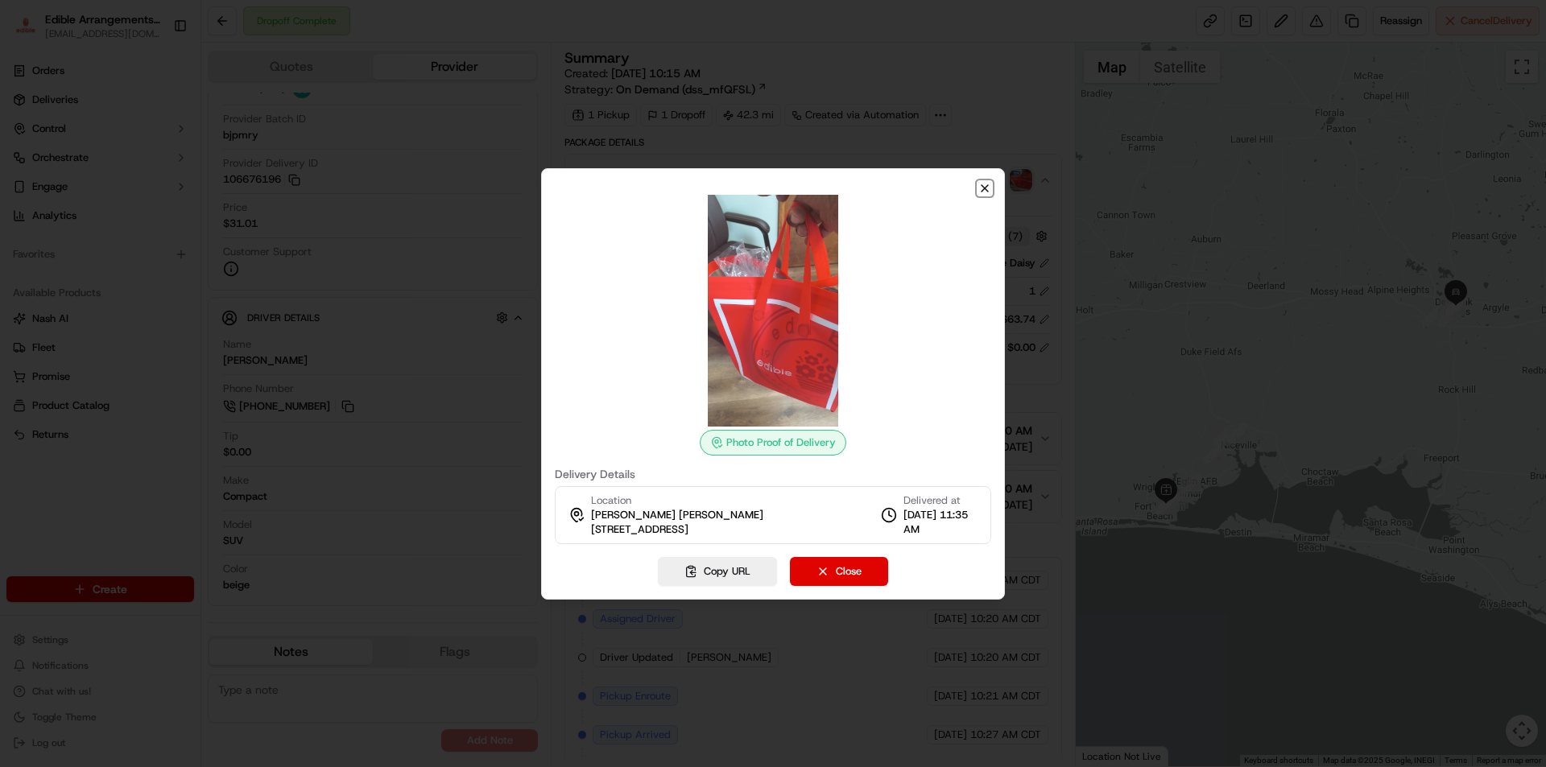
click at [987, 184] on icon "button" at bounding box center [984, 188] width 13 height 13
